Goal: Information Seeking & Learning: Learn about a topic

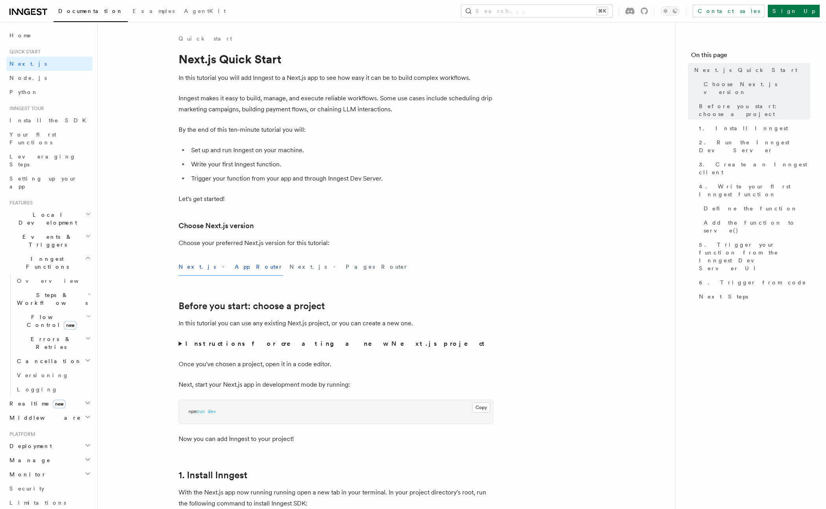
scroll to position [65, 0]
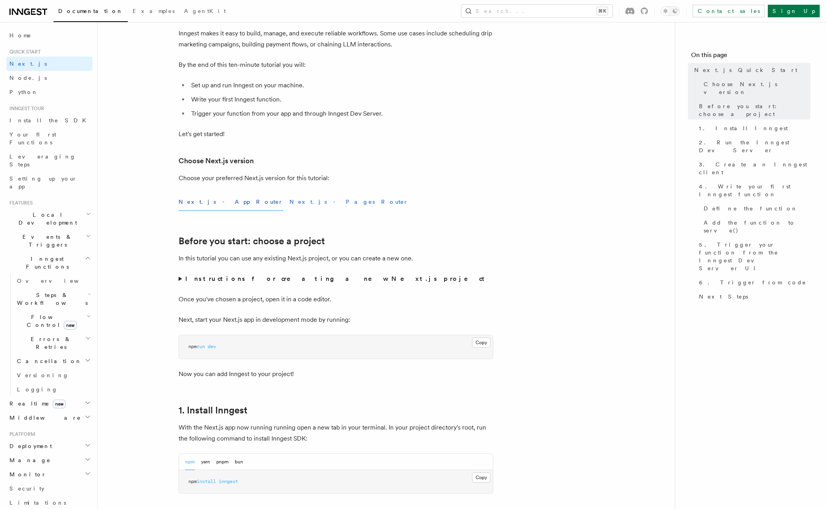
click at [289, 205] on button "Next.js - Pages Router" at bounding box center [348, 202] width 119 height 18
click at [208, 206] on button "Next.js - App Router" at bounding box center [230, 202] width 105 height 18
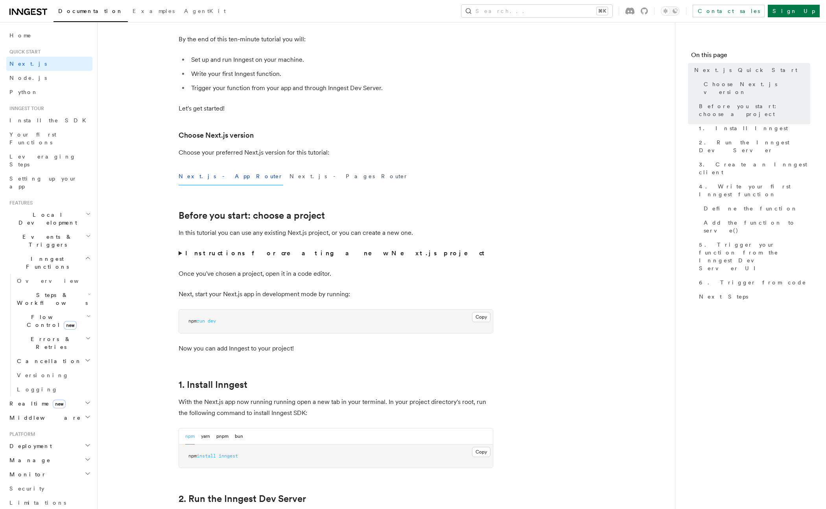
scroll to position [117, 0]
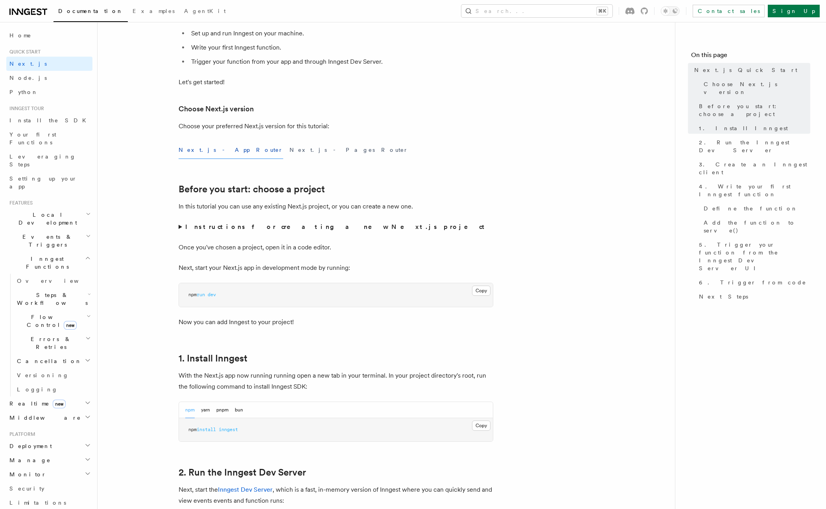
click at [180, 229] on summary "Instructions for creating a new Next.js project" at bounding box center [335, 226] width 315 height 11
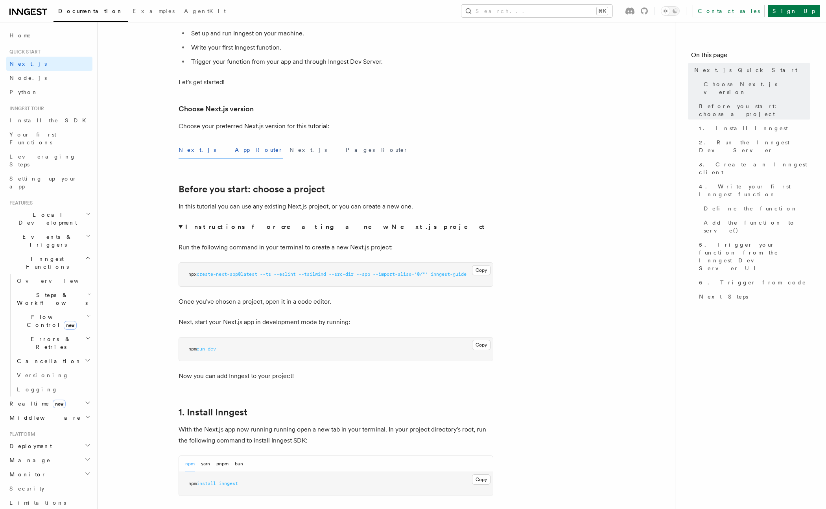
click at [180, 228] on summary "Instructions for creating a new Next.js project" at bounding box center [335, 226] width 315 height 11
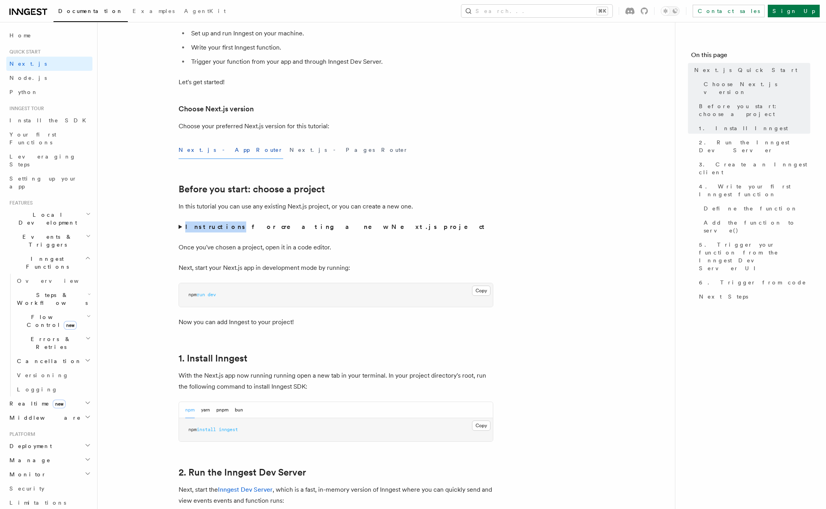
click at [180, 228] on summary "Instructions for creating a new Next.js project" at bounding box center [335, 226] width 315 height 11
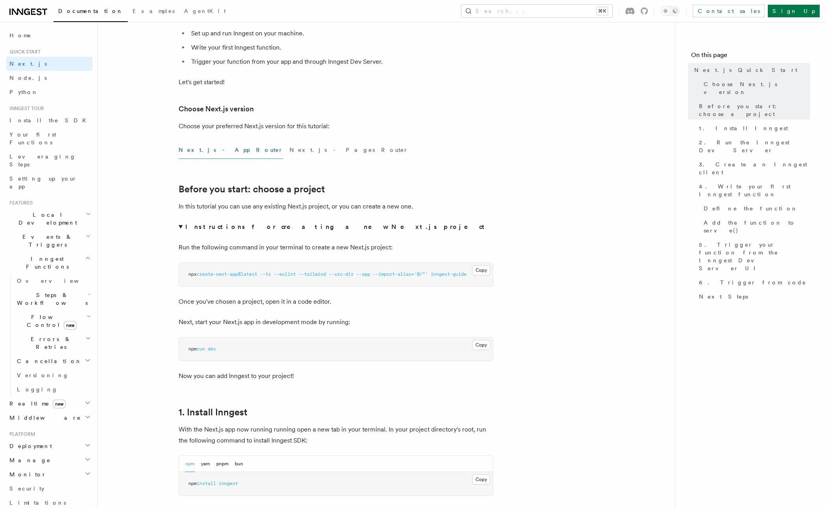
click at [182, 228] on summary "Instructions for creating a new Next.js project" at bounding box center [335, 226] width 315 height 11
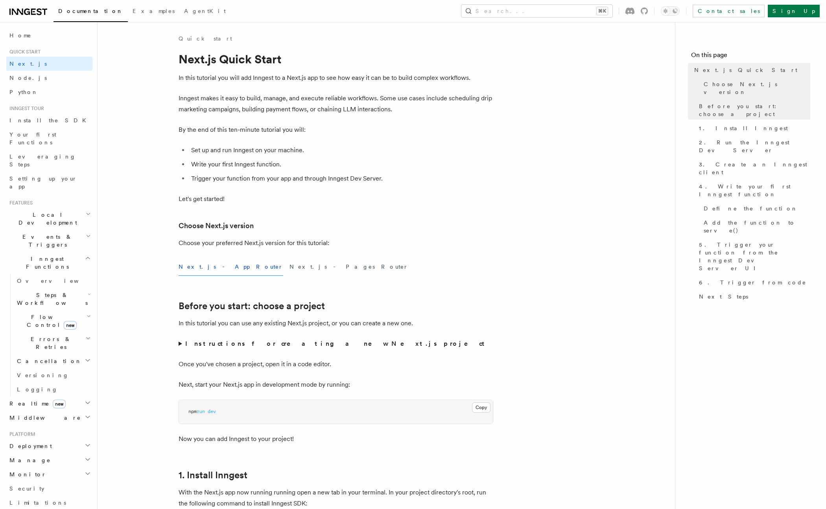
scroll to position [87, 0]
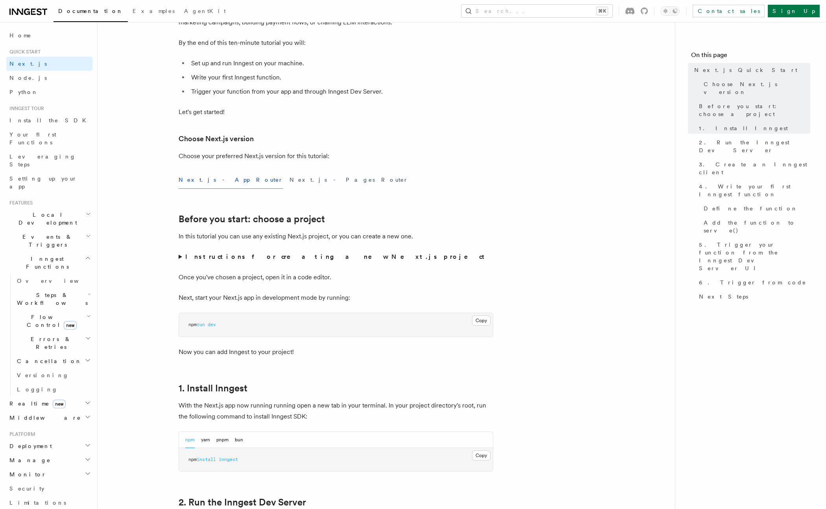
click at [362, 220] on h2 "Before you start: choose a project" at bounding box center [335, 218] width 315 height 11
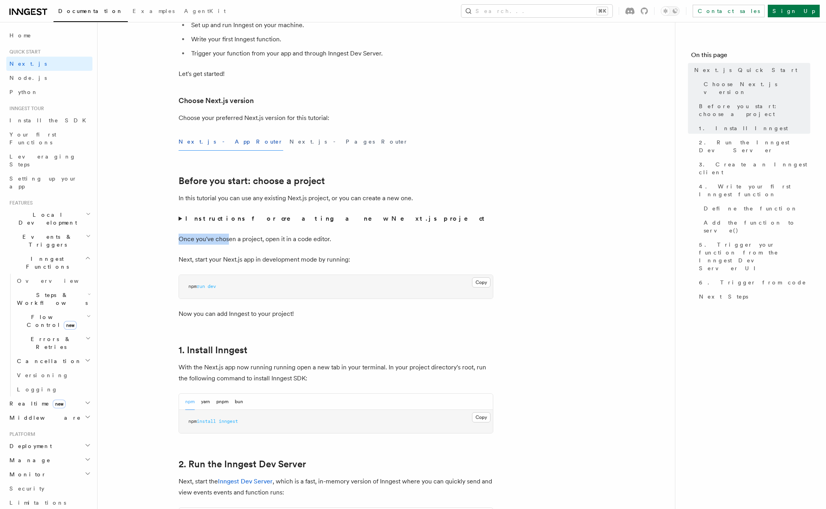
drag, startPoint x: 177, startPoint y: 239, endPoint x: 293, endPoint y: 239, distance: 116.4
click at [311, 238] on p "Once you've chosen a project, open it in a code editor." at bounding box center [335, 239] width 315 height 11
click at [184, 219] on summary "Instructions for creating a new Next.js project" at bounding box center [335, 218] width 315 height 11
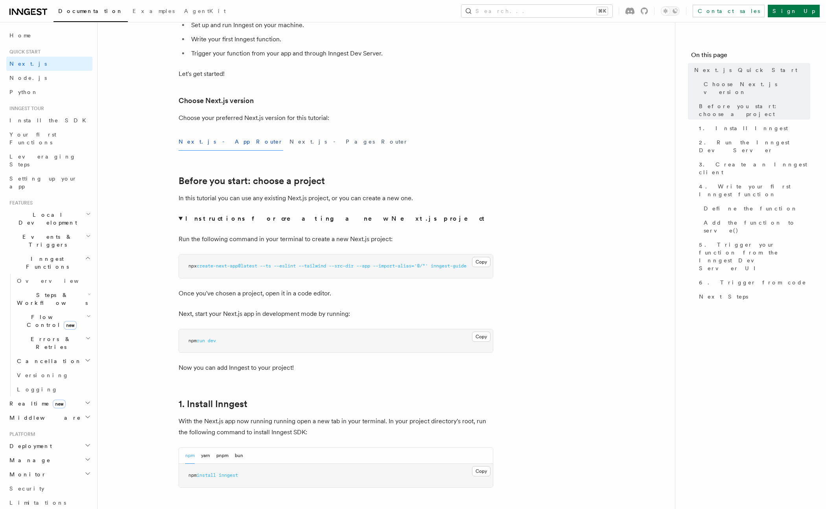
click at [181, 219] on summary "Instructions for creating a new Next.js project" at bounding box center [335, 218] width 315 height 11
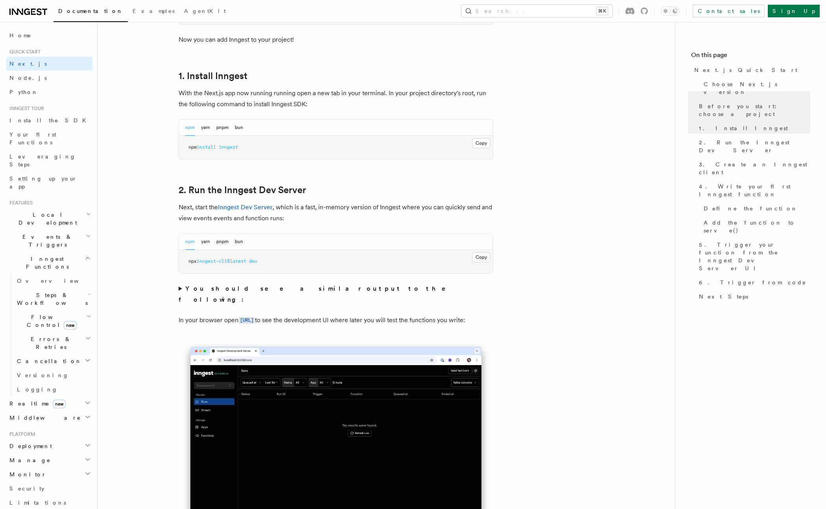
scroll to position [464, 0]
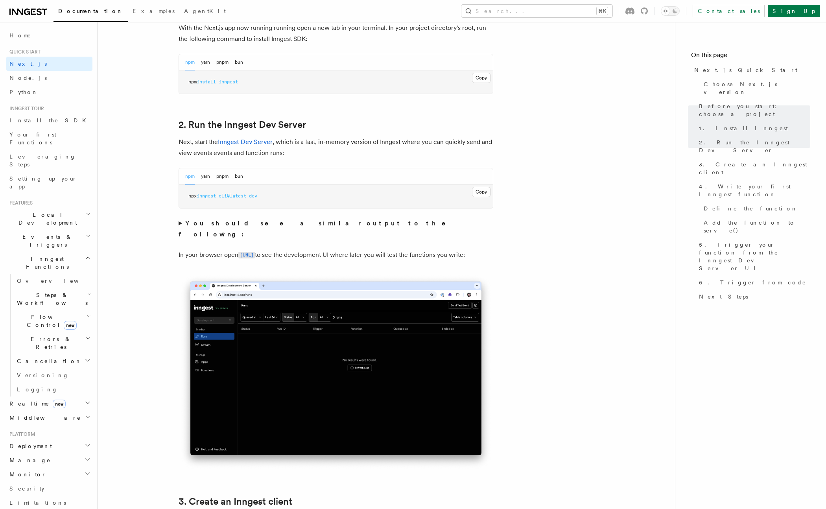
click at [180, 192] on pre "npx inngest-cli@latest dev" at bounding box center [336, 196] width 314 height 24
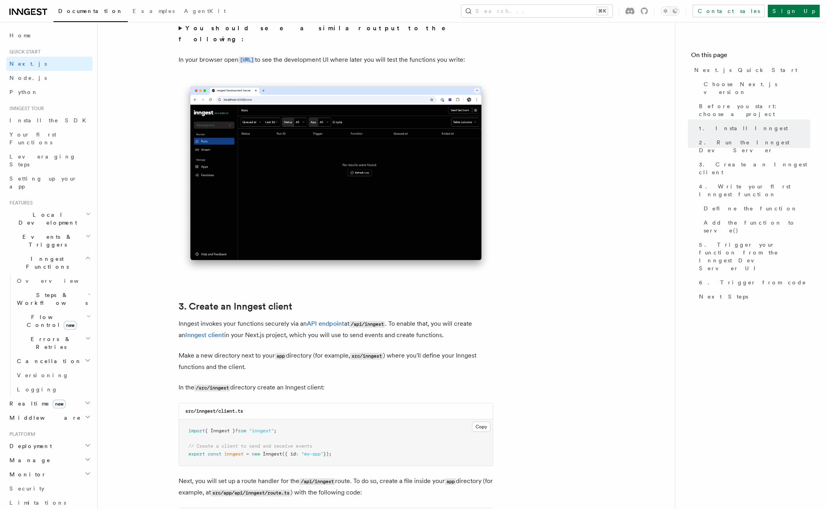
scroll to position [454, 0]
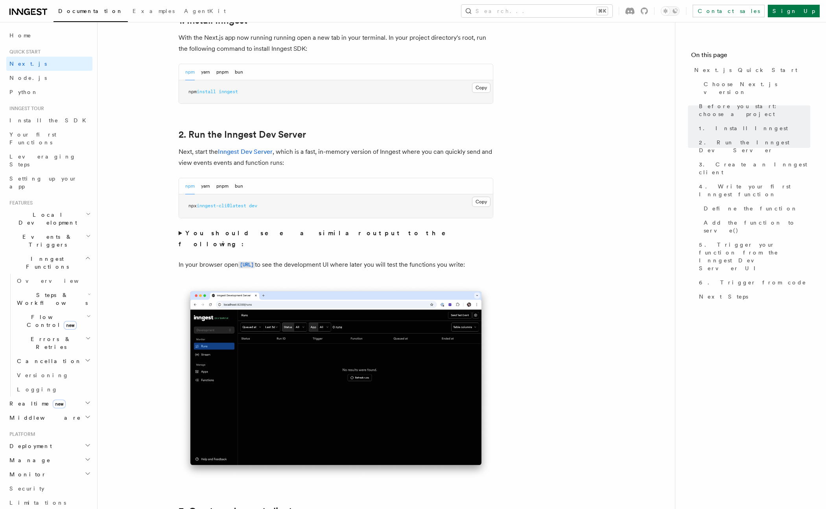
click at [268, 186] on div "npm yarn pnpm bun" at bounding box center [336, 186] width 314 height 16
drag, startPoint x: 193, startPoint y: 206, endPoint x: 285, endPoint y: 204, distance: 91.6
click at [285, 204] on pre "npx inngest-cli@latest dev" at bounding box center [336, 206] width 314 height 24
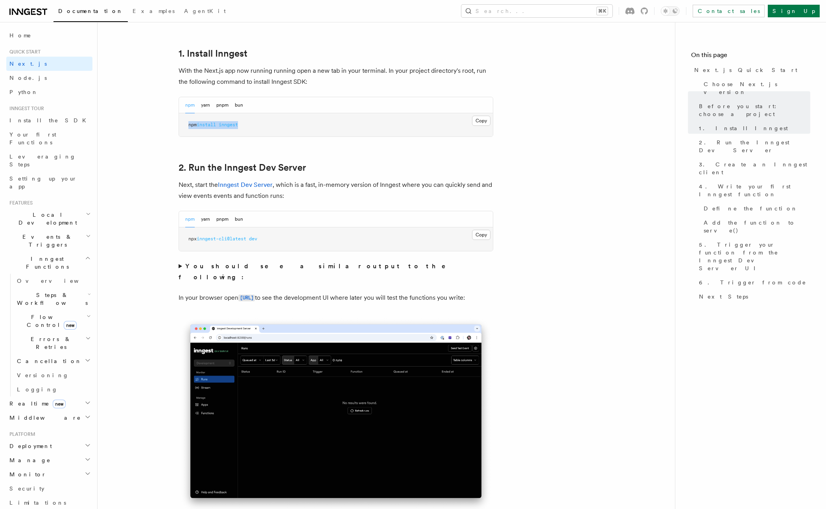
drag, startPoint x: 188, startPoint y: 125, endPoint x: 307, endPoint y: 127, distance: 118.3
click at [306, 127] on pre "npm install inngest" at bounding box center [336, 125] width 314 height 24
click at [305, 127] on pre "npm install inngest" at bounding box center [336, 125] width 314 height 24
drag, startPoint x: 200, startPoint y: 125, endPoint x: 290, endPoint y: 125, distance: 90.0
click at [290, 125] on pre "npm install inngest" at bounding box center [336, 125] width 314 height 24
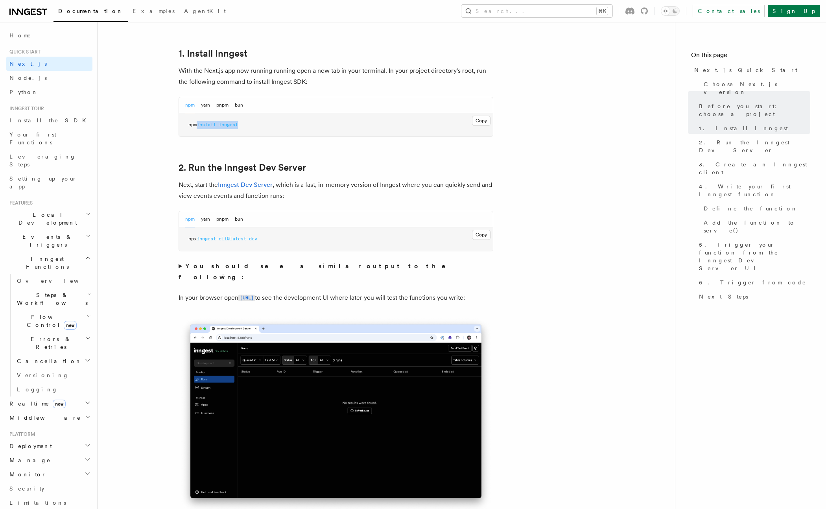
copy span "install inngest"
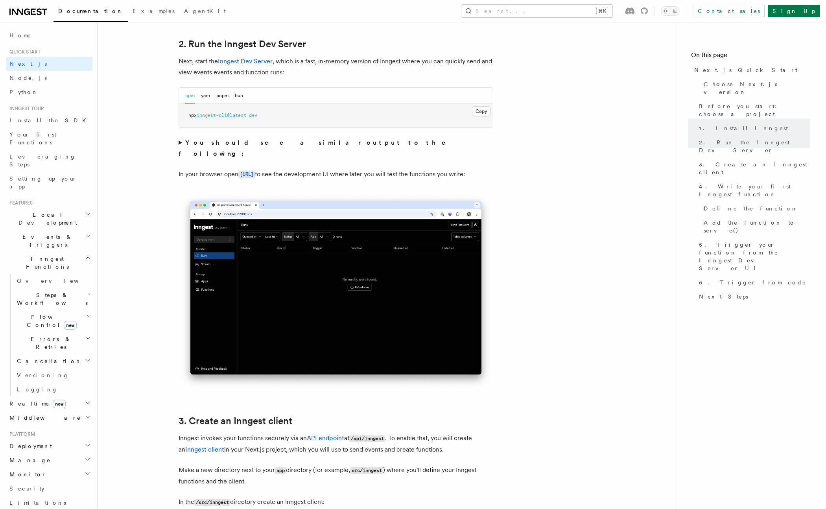
scroll to position [501, 0]
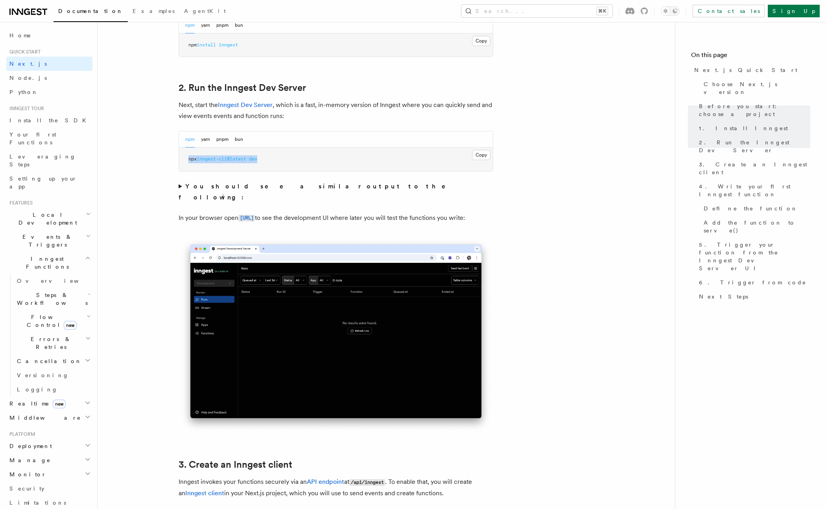
drag, startPoint x: 187, startPoint y: 160, endPoint x: 295, endPoint y: 162, distance: 108.1
click at [295, 162] on pre "npx inngest-cli@latest dev" at bounding box center [336, 159] width 314 height 24
copy span "npx inngest-cli@latest dev"
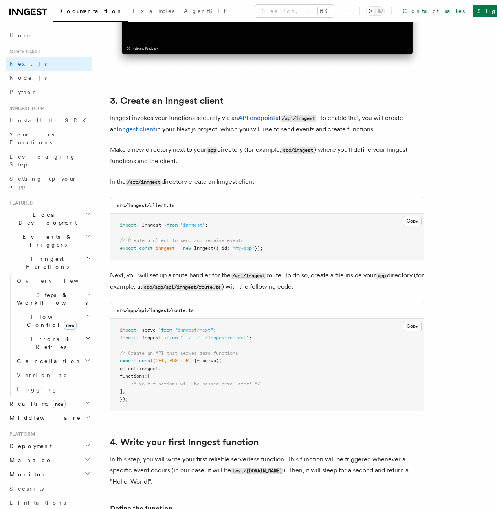
scroll to position [875, 0]
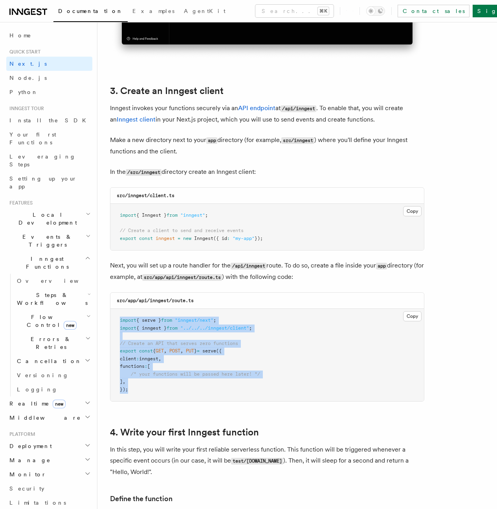
drag, startPoint x: 120, startPoint y: 315, endPoint x: 154, endPoint y: 381, distance: 74.9
click at [154, 381] on pre "import { serve } from "inngest/next" ; import { inngest } from "../../../innges…" at bounding box center [267, 355] width 314 height 92
copy code "import { serve } from "inngest/next" ; import { inngest } from "../../../innges…"
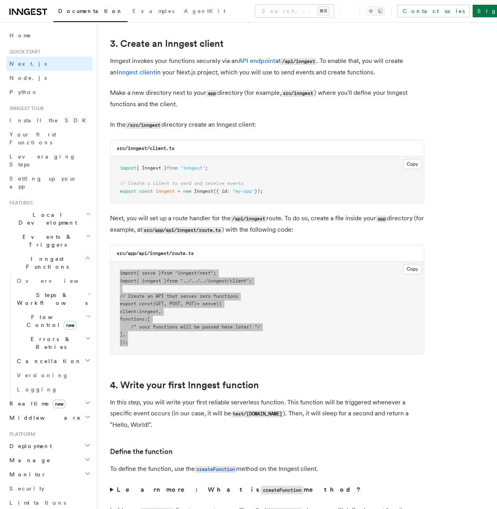
scroll to position [966, 0]
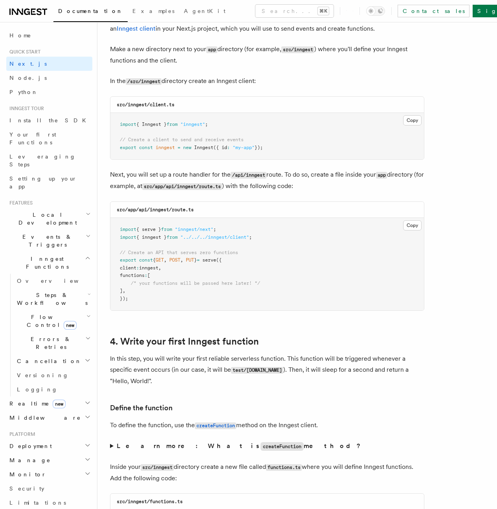
click at [229, 122] on pre "import { Inngest } from "inngest" ; // Create a client to send and receive even…" at bounding box center [267, 136] width 314 height 46
drag, startPoint x: 119, startPoint y: 118, endPoint x: 286, endPoint y: 147, distance: 169.6
click at [286, 147] on pre "import { Inngest } from "inngest" ; // Create a client to send and receive even…" at bounding box center [267, 136] width 314 height 46
copy code "import { Inngest } from "inngest" ; // Create a client to send and receive even…"
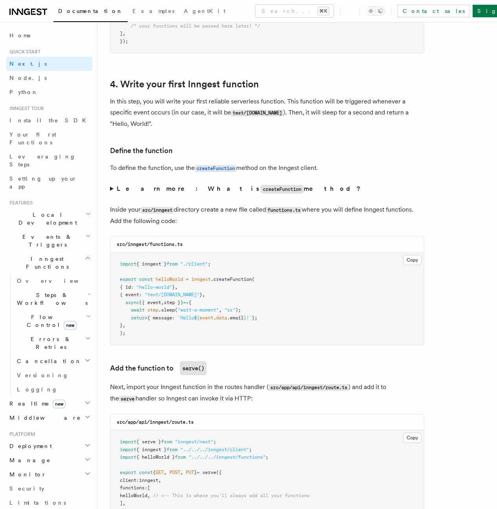
scroll to position [1227, 0]
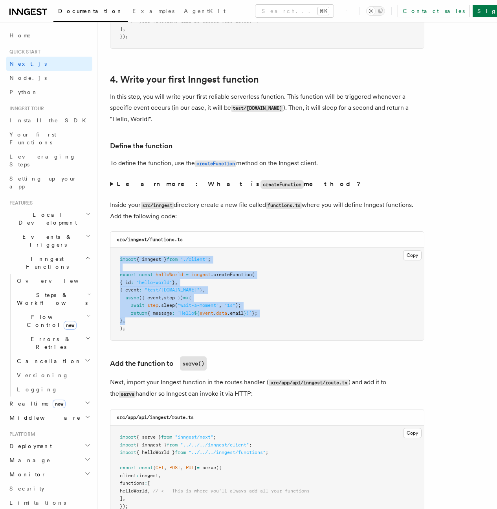
drag, startPoint x: 122, startPoint y: 259, endPoint x: 154, endPoint y: 318, distance: 67.2
click at [154, 318] on pre "import { inngest } from "./client" ; export const helloWorld = inngest .createF…" at bounding box center [267, 294] width 314 height 92
click at [153, 324] on pre "import { inngest } from "./client" ; export const helloWorld = inngest .createF…" at bounding box center [267, 294] width 314 height 92
copy code "import { inngest } from "./client" ; export const helloWorld = inngest .createF…"
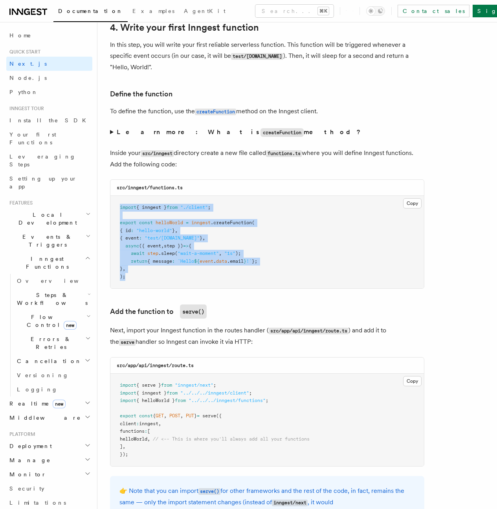
scroll to position [1368, 0]
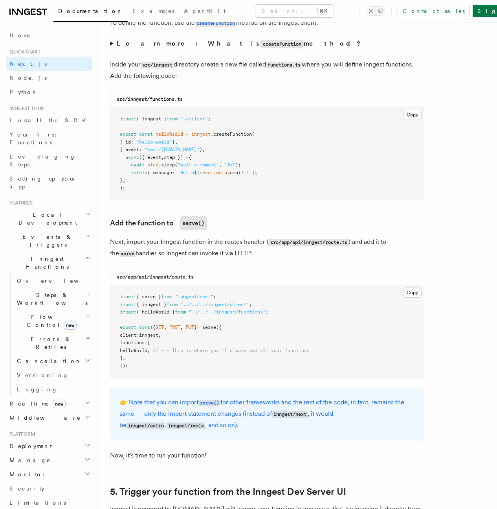
click at [252, 241] on p "Next, import your Inngest function in the routes handler ( src/app/api/inngest/…" at bounding box center [267, 247] width 315 height 23
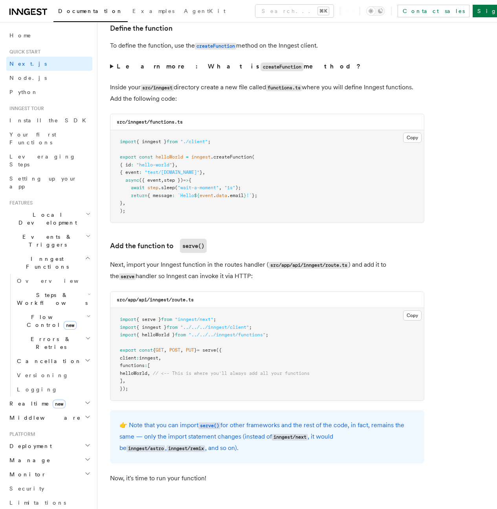
click at [146, 370] on span "helloWorld" at bounding box center [134, 373] width 28 height 6
copy span "helloWorld"
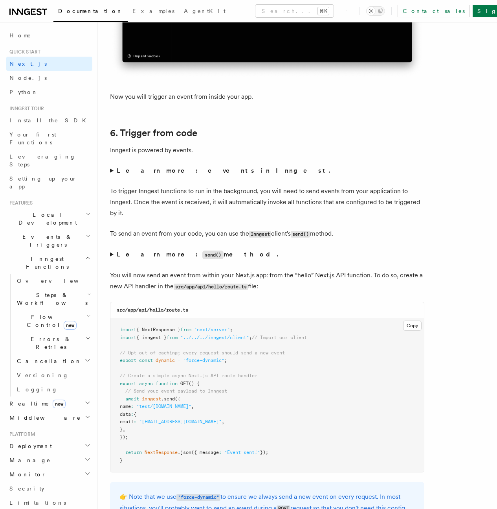
scroll to position [3873, 0]
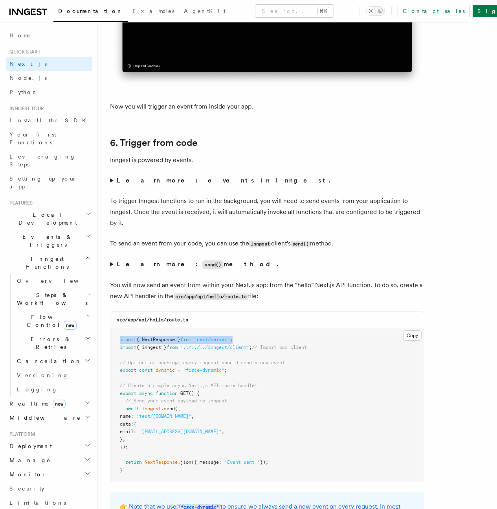
drag, startPoint x: 176, startPoint y: 188, endPoint x: 246, endPoint y: 186, distance: 70.8
click at [246, 328] on pre "import { NextResponse } from "next/server" ; import { inngest } from "../../../…" at bounding box center [267, 405] width 314 height 154
copy span "import { NextResponse } from "next/server" ;"
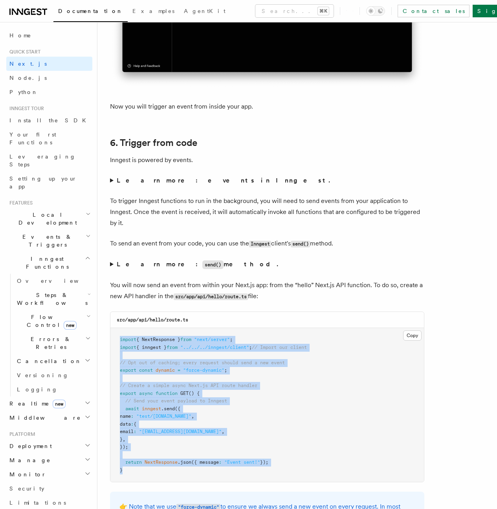
drag, startPoint x: 121, startPoint y: 307, endPoint x: 113, endPoint y: 189, distance: 117.8
click at [113, 328] on pre "import { NextResponse } from "next/server" ; import { inngest } from "../../../…" at bounding box center [267, 405] width 314 height 154
copy code "import { NextResponse } from "next/server" ; import { inngest } from "../../../…"
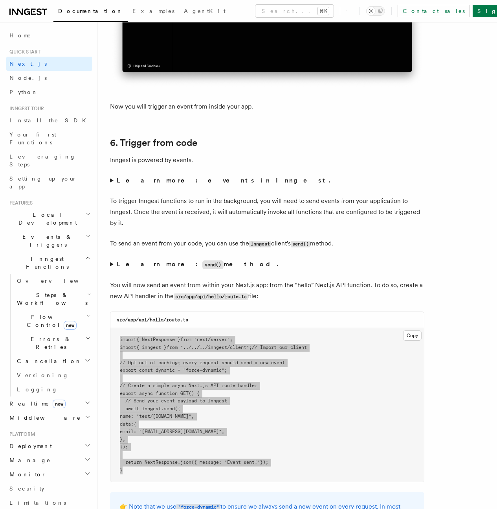
scroll to position [4027, 0]
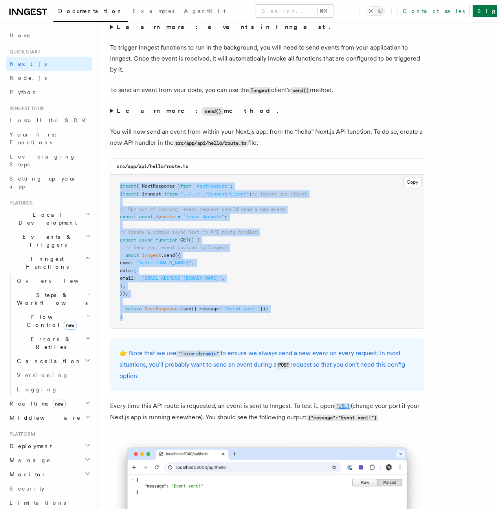
click at [335, 403] on code "http://localhost:3000/api/hello" at bounding box center [343, 406] width 17 height 7
click at [263, 175] on pre "import { NextResponse } from "next/server" ; import { inngest } from "../../../…" at bounding box center [267, 252] width 314 height 154
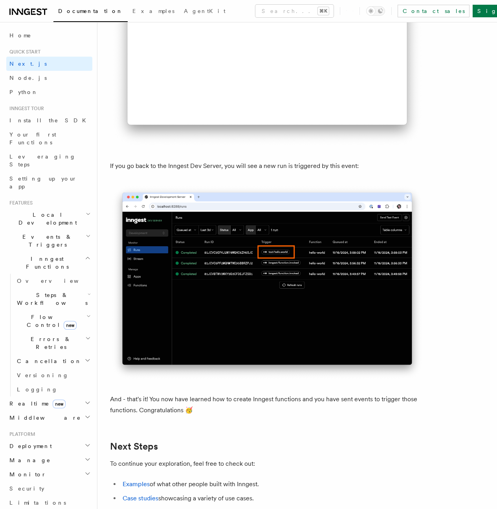
scroll to position [4591, 0]
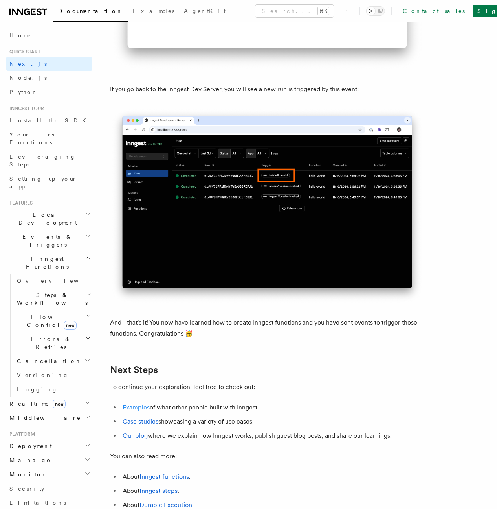
click at [136, 403] on link "Examples" at bounding box center [136, 406] width 27 height 7
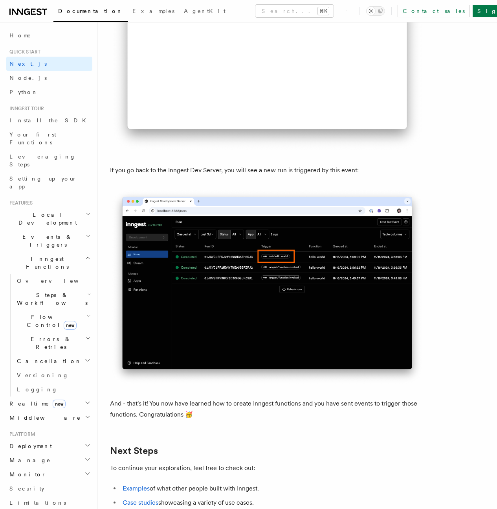
scroll to position [4600, 0]
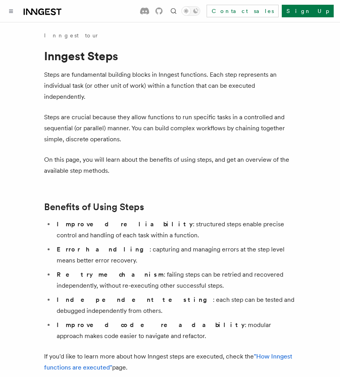
click at [130, 158] on p "On this page, you will learn about the benefits of using steps, and get an over…" at bounding box center [170, 165] width 252 height 22
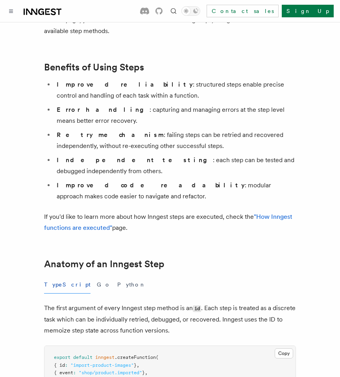
scroll to position [142, 0]
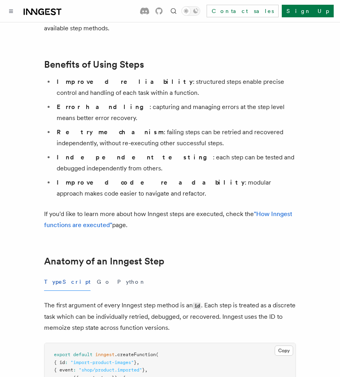
click at [90, 194] on li "Improved code readability : modular approach makes code easier to navigate and …" at bounding box center [174, 188] width 241 height 22
click at [118, 179] on strong "Improved code readability" at bounding box center [151, 181] width 188 height 7
click at [110, 149] on ul "Improved reliability : structured steps enable precise control and handling of …" at bounding box center [170, 137] width 252 height 123
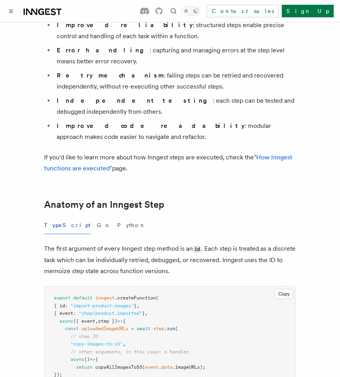
scroll to position [200, 0]
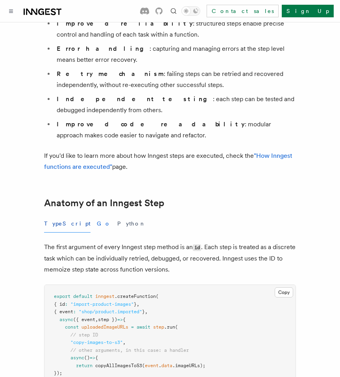
click at [97, 222] on button "Go" at bounding box center [104, 224] width 14 height 18
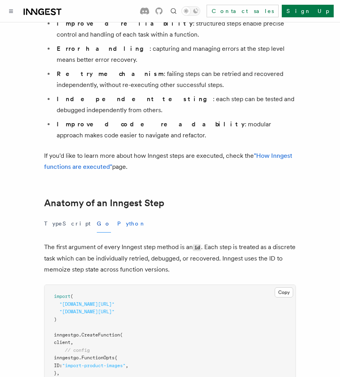
click at [117, 224] on button "Python" at bounding box center [131, 224] width 29 height 18
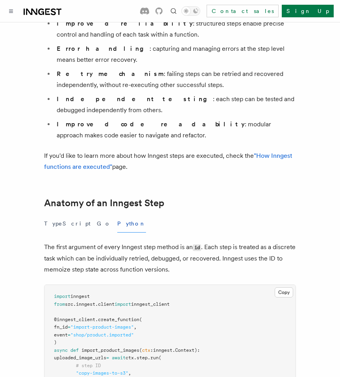
click at [75, 225] on div "TypeScript Go Python" at bounding box center [170, 224] width 252 height 18
click at [55, 226] on button "TypeScript" at bounding box center [67, 224] width 46 height 18
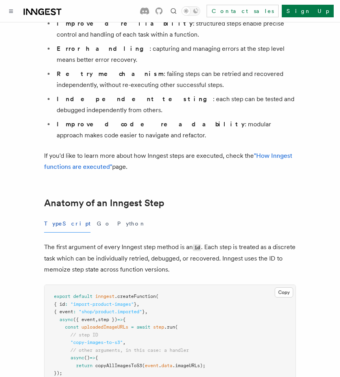
click at [73, 223] on div "TypeScript Go Python" at bounding box center [170, 224] width 252 height 18
click at [97, 223] on button "Go" at bounding box center [104, 224] width 14 height 18
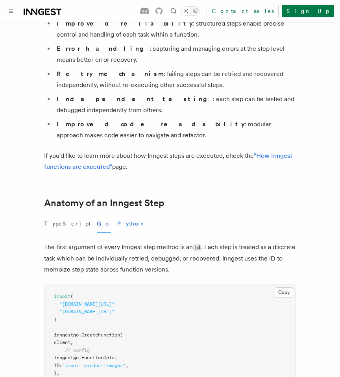
click at [117, 223] on button "Python" at bounding box center [131, 224] width 29 height 18
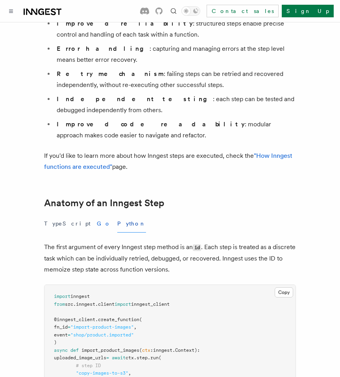
click at [97, 223] on button "Go" at bounding box center [104, 224] width 14 height 18
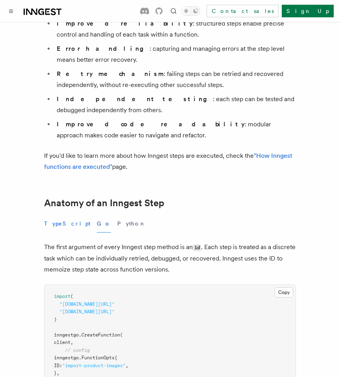
click at [53, 224] on button "TypeScript" at bounding box center [67, 224] width 46 height 18
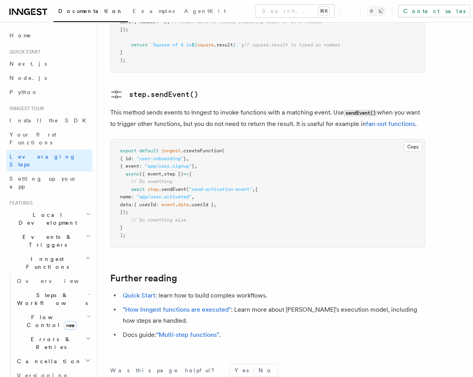
scroll to position [1699, 0]
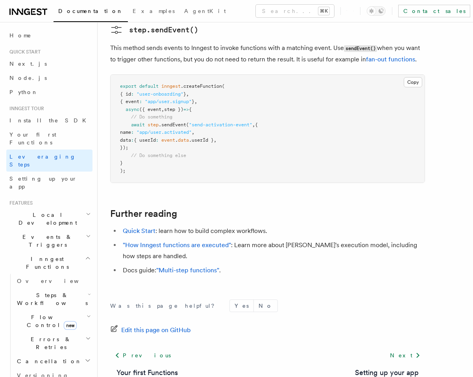
click at [89, 257] on icon "button" at bounding box center [88, 258] width 4 height 2
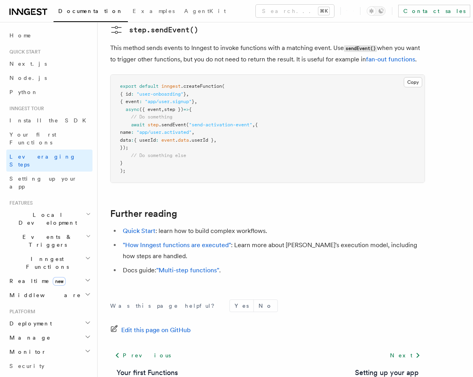
click at [89, 255] on icon "button" at bounding box center [88, 258] width 6 height 6
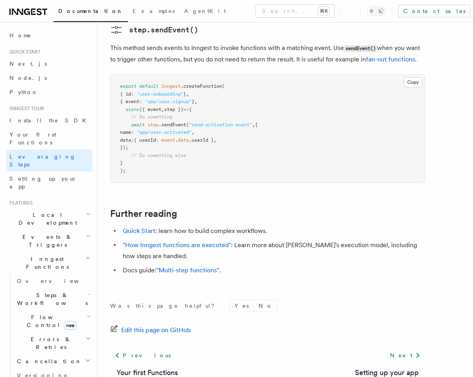
click at [89, 257] on icon "button" at bounding box center [88, 258] width 4 height 2
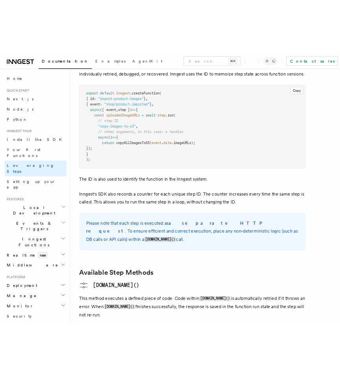
scroll to position [384, 0]
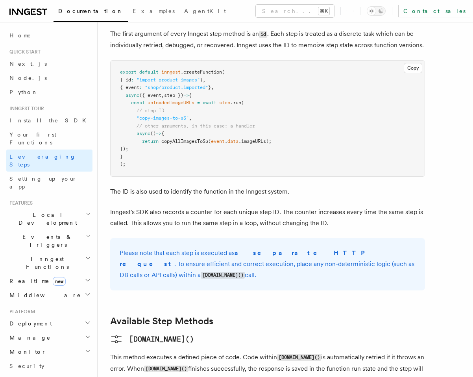
click at [32, 233] on span "Events & Triggers" at bounding box center [45, 241] width 79 height 16
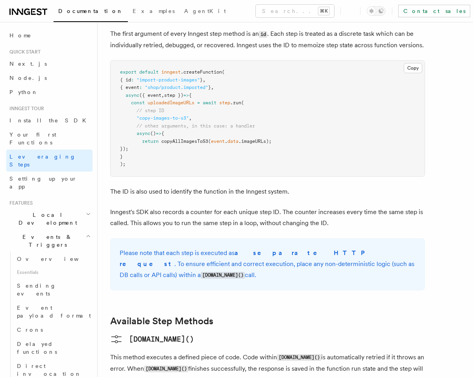
click at [32, 233] on span "Events & Triggers" at bounding box center [45, 241] width 79 height 16
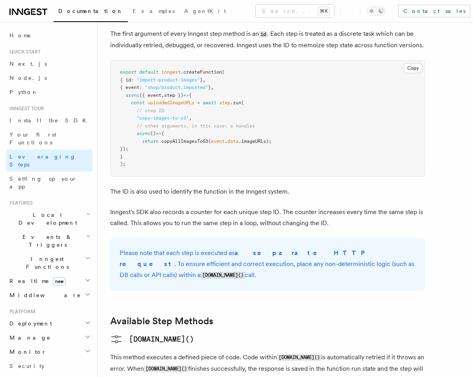
click at [16, 233] on span "Events & Triggers" at bounding box center [45, 241] width 79 height 16
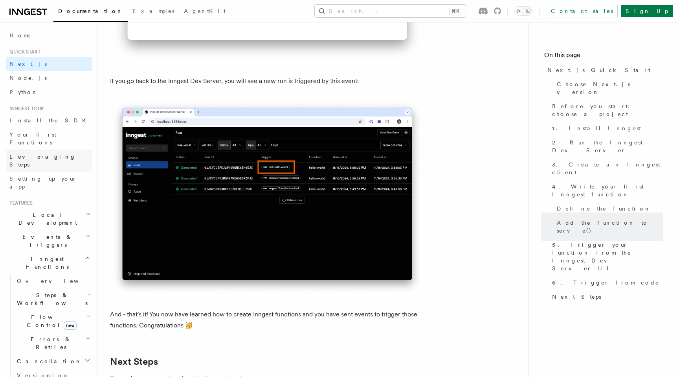
click at [33, 153] on span "Leveraging Steps" at bounding box center [42, 160] width 66 height 14
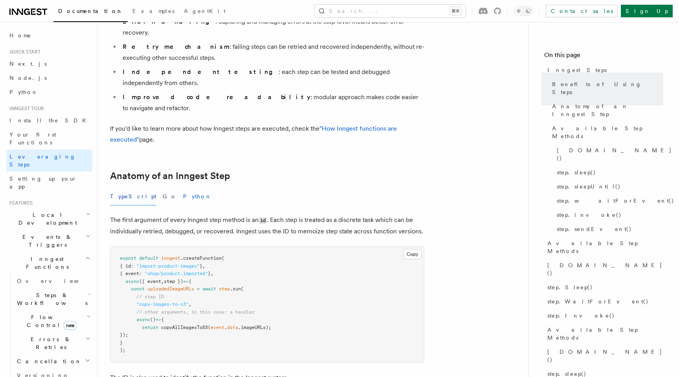
scroll to position [200, 0]
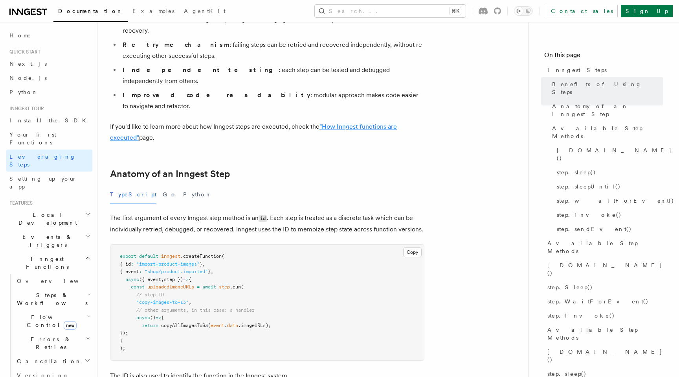
click at [352, 123] on link ""How Inngest functions are executed"" at bounding box center [253, 132] width 287 height 18
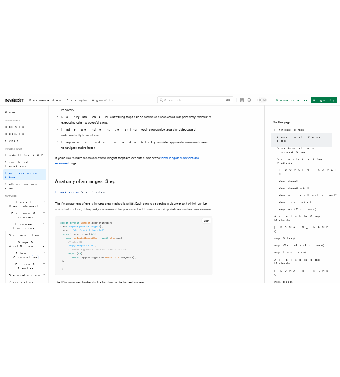
scroll to position [24, 0]
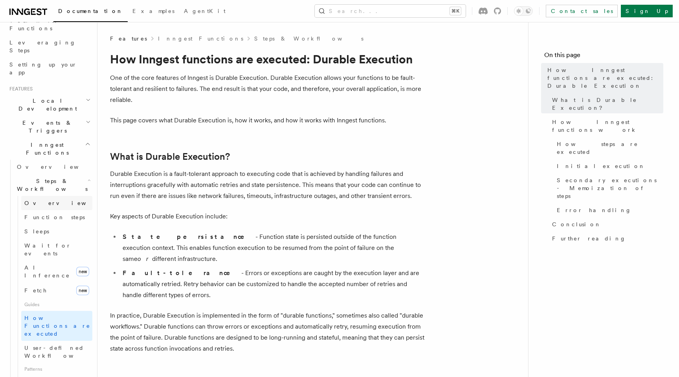
scroll to position [106, 0]
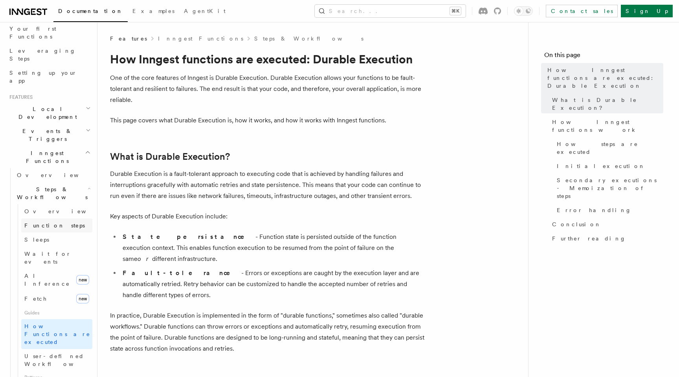
click at [48, 222] on span "Function steps" at bounding box center [54, 225] width 61 height 6
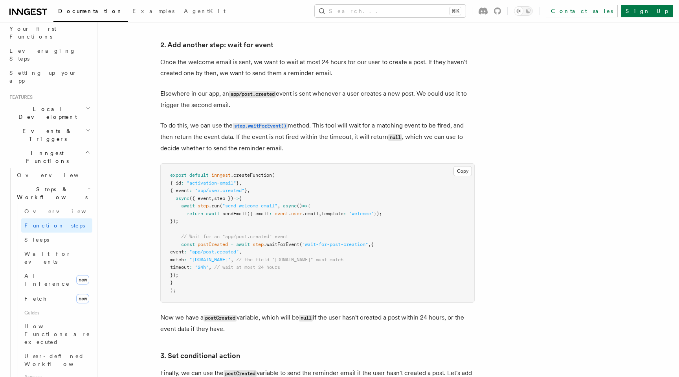
scroll to position [712, 0]
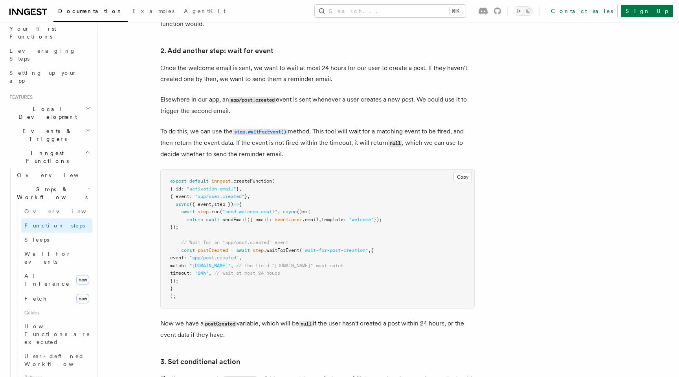
drag, startPoint x: 187, startPoint y: 261, endPoint x: 252, endPoint y: 260, distance: 65.3
click at [242, 260] on span "event : "app/post.created" ," at bounding box center [206, 258] width 72 height 6
click at [239, 260] on span ""app/post.created"" at bounding box center [214, 258] width 50 height 6
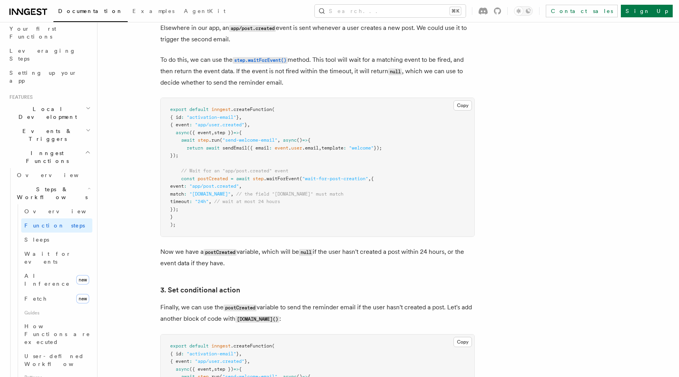
scroll to position [787, 0]
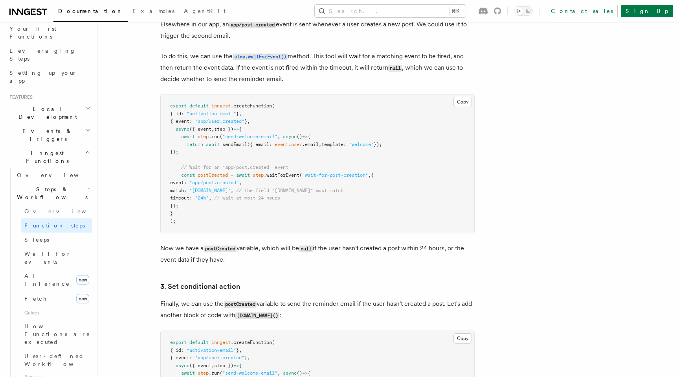
drag, startPoint x: 187, startPoint y: 184, endPoint x: 259, endPoint y: 184, distance: 72.7
click at [242, 184] on span "event : "app/post.created" ," at bounding box center [206, 183] width 72 height 6
copy span "event : "app/post.created" ,"
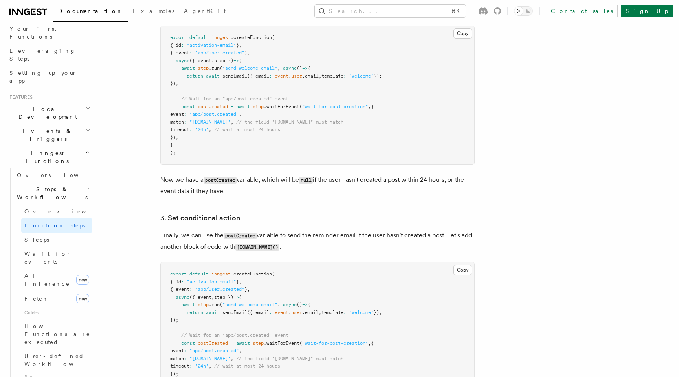
scroll to position [849, 0]
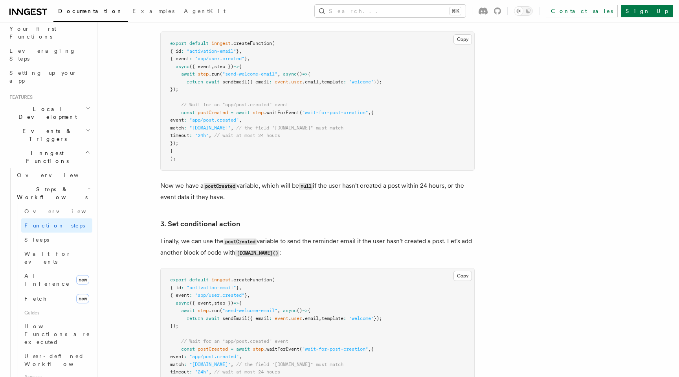
click at [226, 133] on pre "export default inngest .createFunction ( { id : "activation-email" } , { event …" at bounding box center [318, 101] width 314 height 138
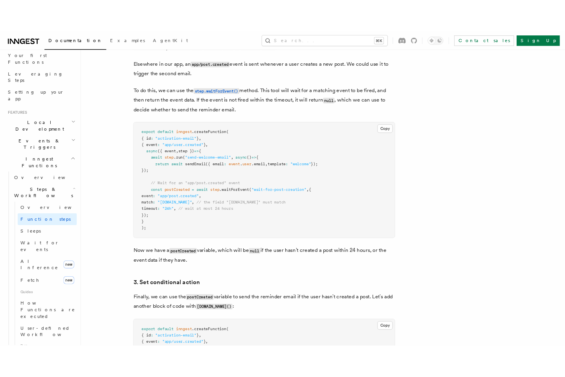
scroll to position [767, 0]
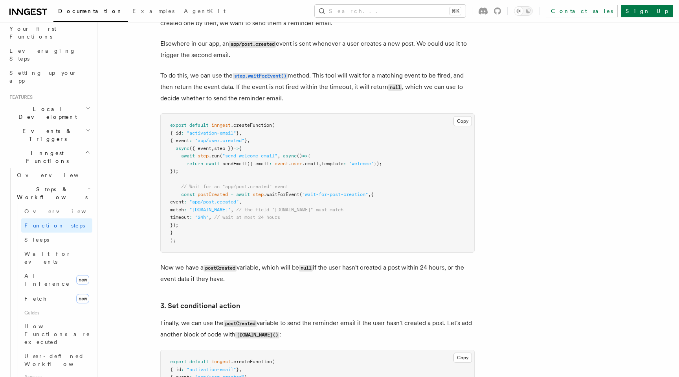
drag, startPoint x: 182, startPoint y: 160, endPoint x: 194, endPoint y: 173, distance: 17.8
click at [194, 173] on pre "export default inngest .createFunction ( { id : "activation-email" } , { event …" at bounding box center [318, 183] width 314 height 138
copy code "await step .run ( "send-welcome-email" , async () => { return await sendEmail (…"
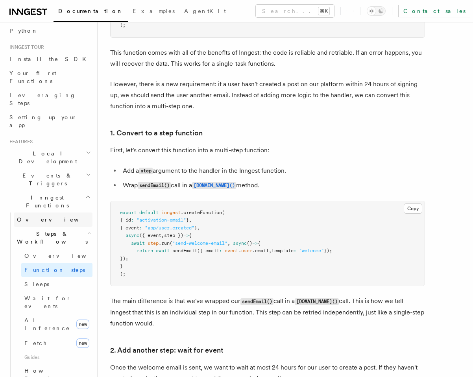
scroll to position [63, 0]
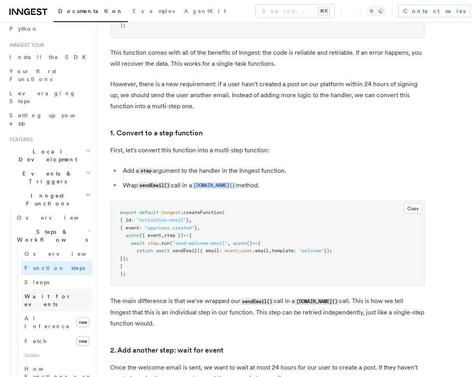
click at [49, 293] on span "Wait for events" at bounding box center [47, 300] width 47 height 14
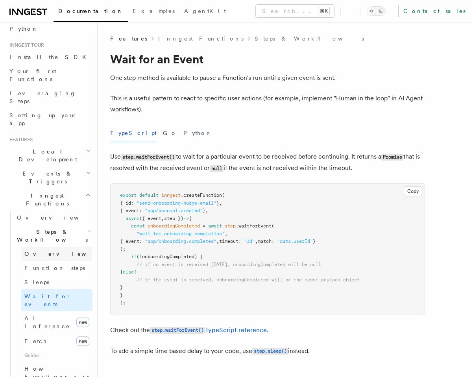
click at [46, 250] on span "Overview" at bounding box center [64, 253] width 81 height 6
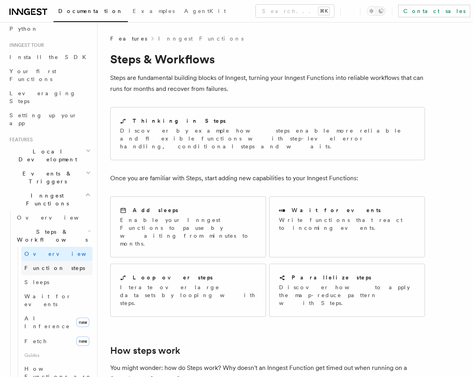
click at [55, 264] on span "Function steps" at bounding box center [54, 268] width 61 height 8
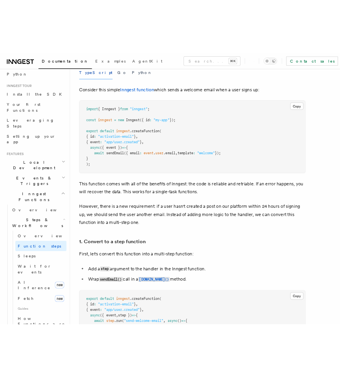
scroll to position [291, 0]
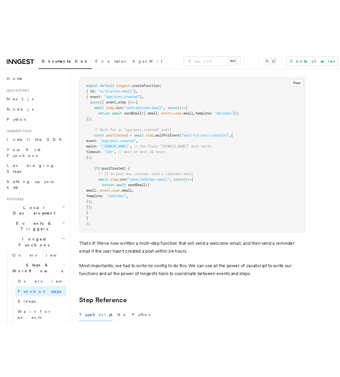
scroll to position [1048, 0]
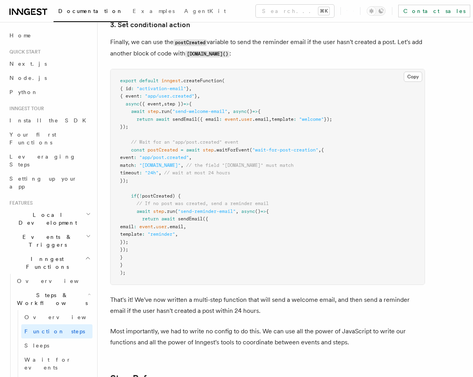
drag, startPoint x: 131, startPoint y: 115, endPoint x: 146, endPoint y: 127, distance: 19.5
click at [146, 127] on pre "export default inngest .createFunction ( { id : "activation-email" } , { event …" at bounding box center [267, 176] width 314 height 215
drag, startPoint x: 131, startPoint y: 112, endPoint x: 147, endPoint y: 130, distance: 23.1
click at [147, 130] on pre "export default inngest .createFunction ( { id : "activation-email" } , { event …" at bounding box center [267, 176] width 314 height 215
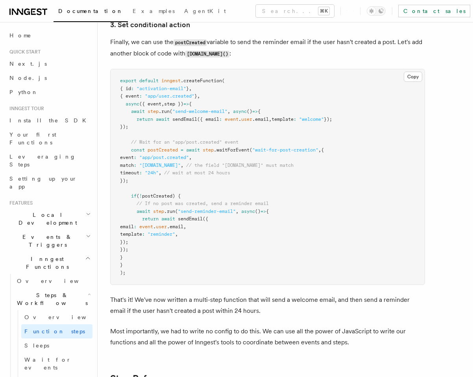
copy code "await step .run ( "send-welcome-email" , async () => { return await sendEmail (…"
click at [167, 138] on pre "export default inngest .createFunction ( { id : "activation-email" } , { event …" at bounding box center [267, 176] width 314 height 215
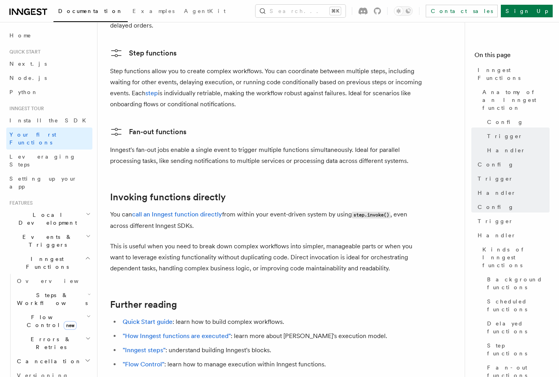
scroll to position [1438, 0]
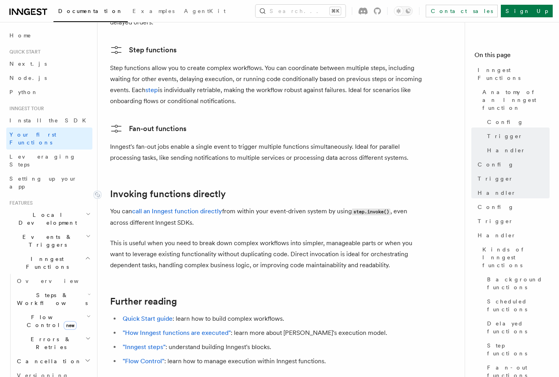
click at [124, 188] on link "Invoking functions directly" at bounding box center [168, 193] width 116 height 11
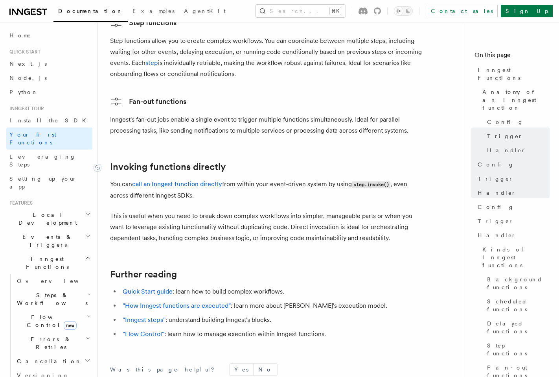
click at [166, 161] on link "Invoking functions directly" at bounding box center [168, 166] width 116 height 11
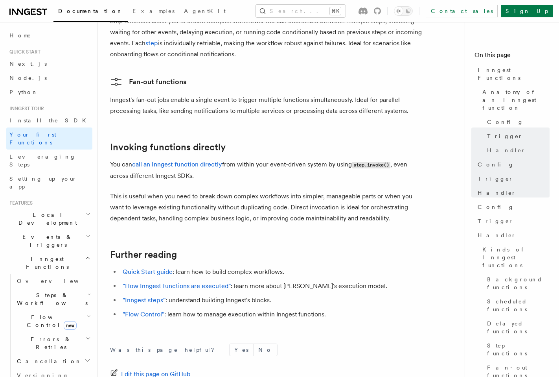
click at [272, 159] on p "You can call an Inngest function directly from within your event-driven system …" at bounding box center [267, 170] width 315 height 22
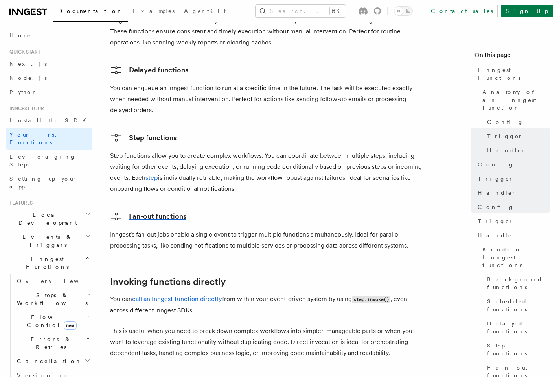
scroll to position [1350, 0]
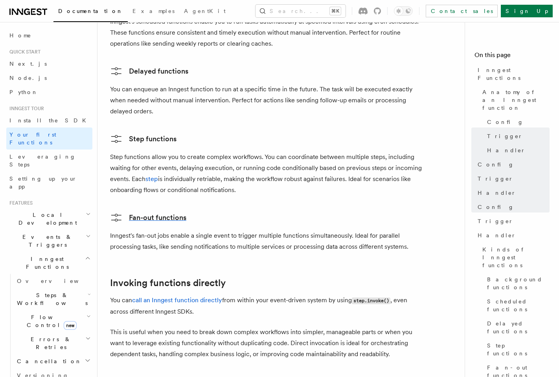
click at [180, 211] on link "Fan-out functions" at bounding box center [148, 217] width 76 height 13
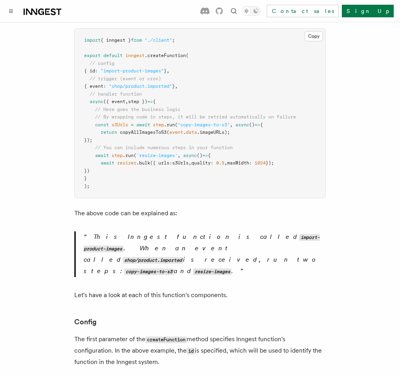
scroll to position [199, 0]
